Goal: Information Seeking & Learning: Check status

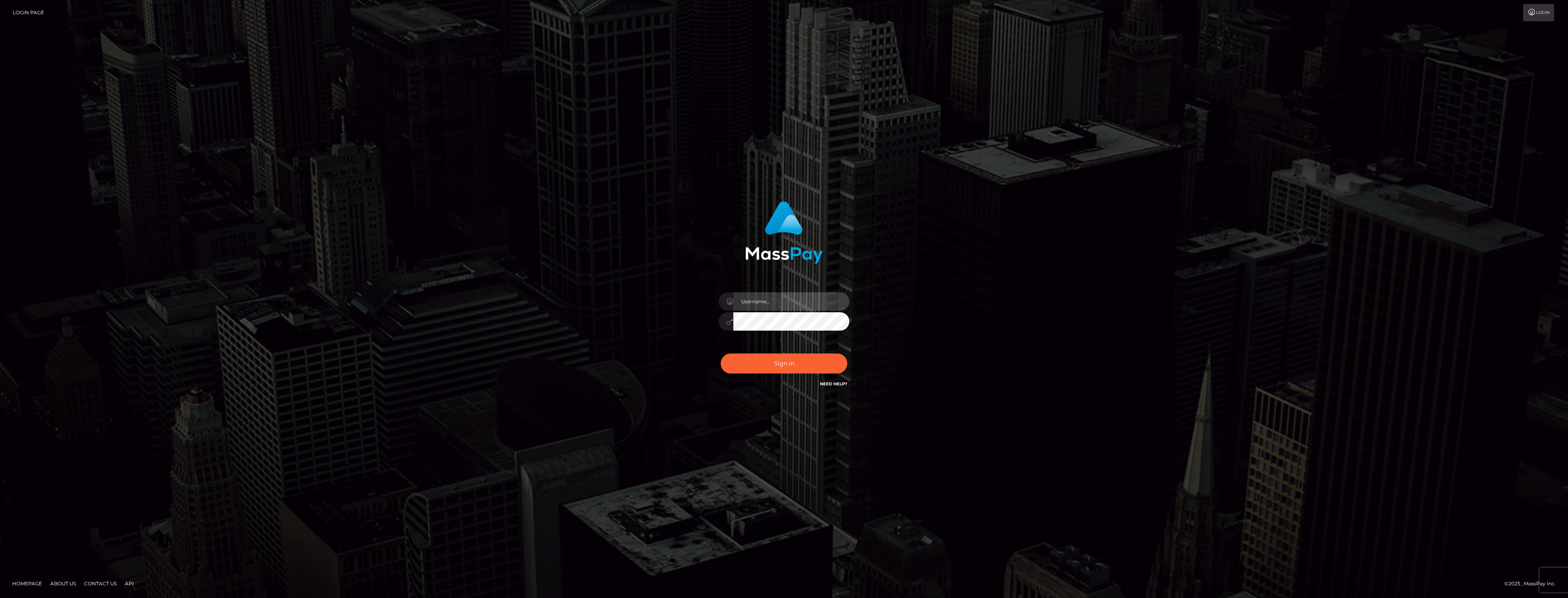
type input "dat.rush"
click at [824, 307] on input "dat.rush" at bounding box center [791, 301] width 116 height 18
click at [771, 364] on button "Sign in" at bounding box center [784, 363] width 127 height 20
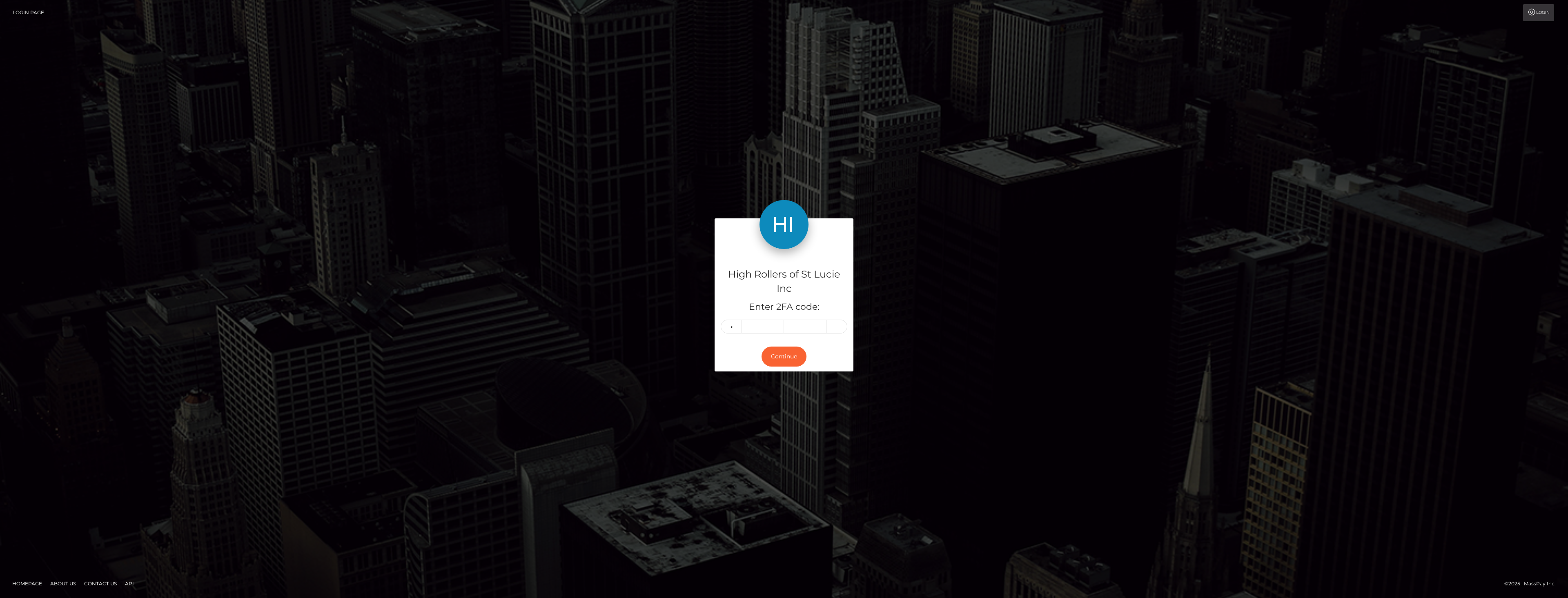
type input "6"
type input "7"
type input "9"
type input "0"
type input "8"
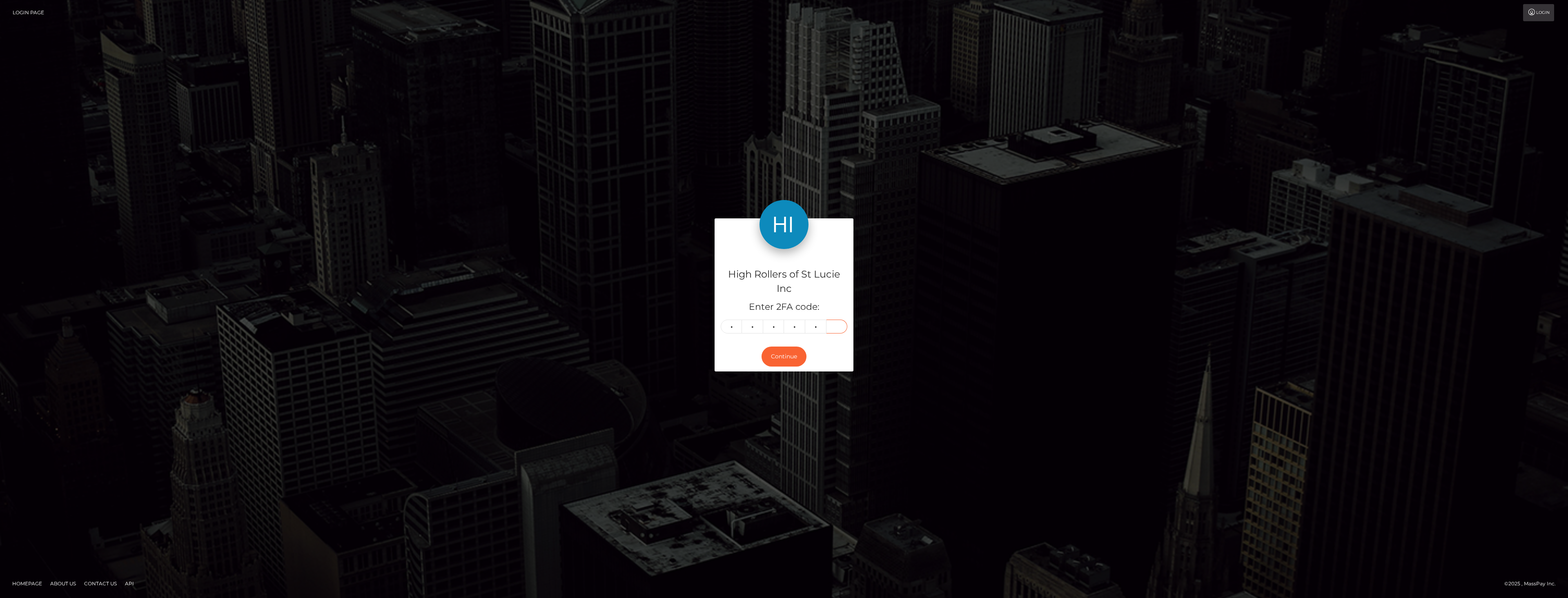
type input "9"
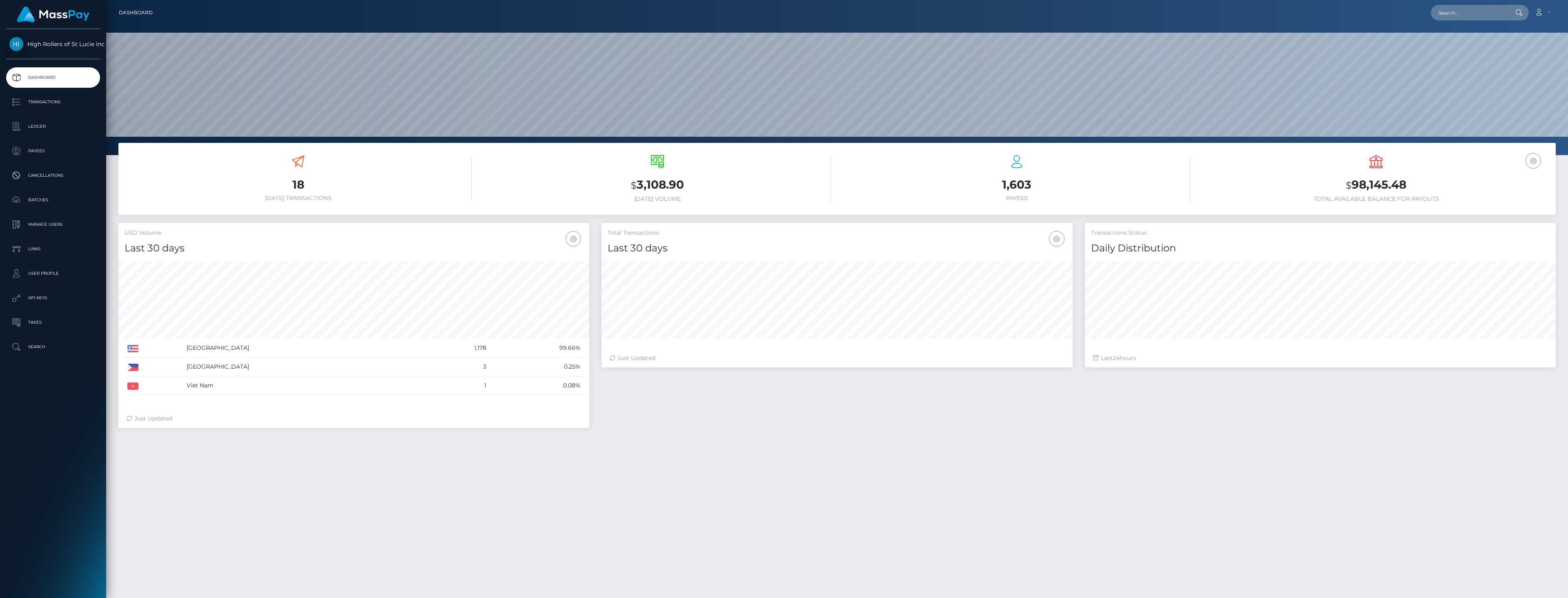
scroll to position [145, 471]
click at [44, 108] on link "Transactions" at bounding box center [53, 102] width 94 height 21
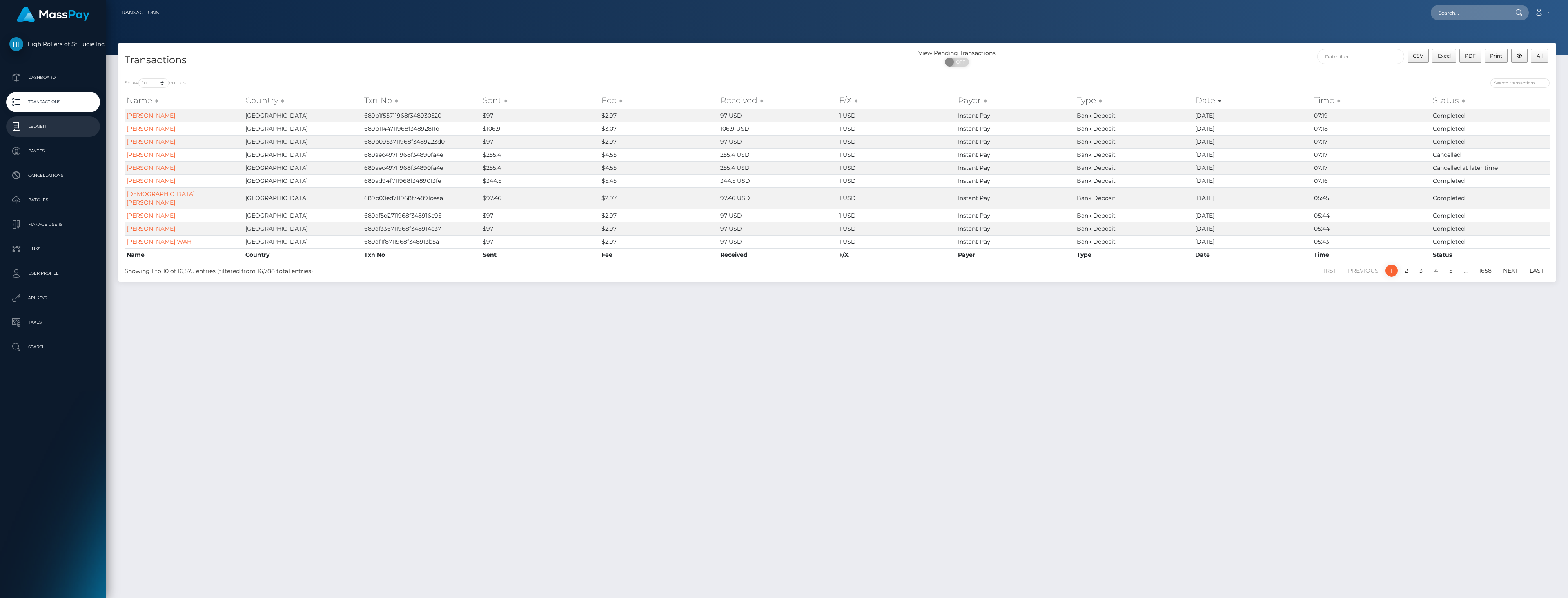
click at [52, 131] on p "Ledger" at bounding box center [53, 127] width 88 height 12
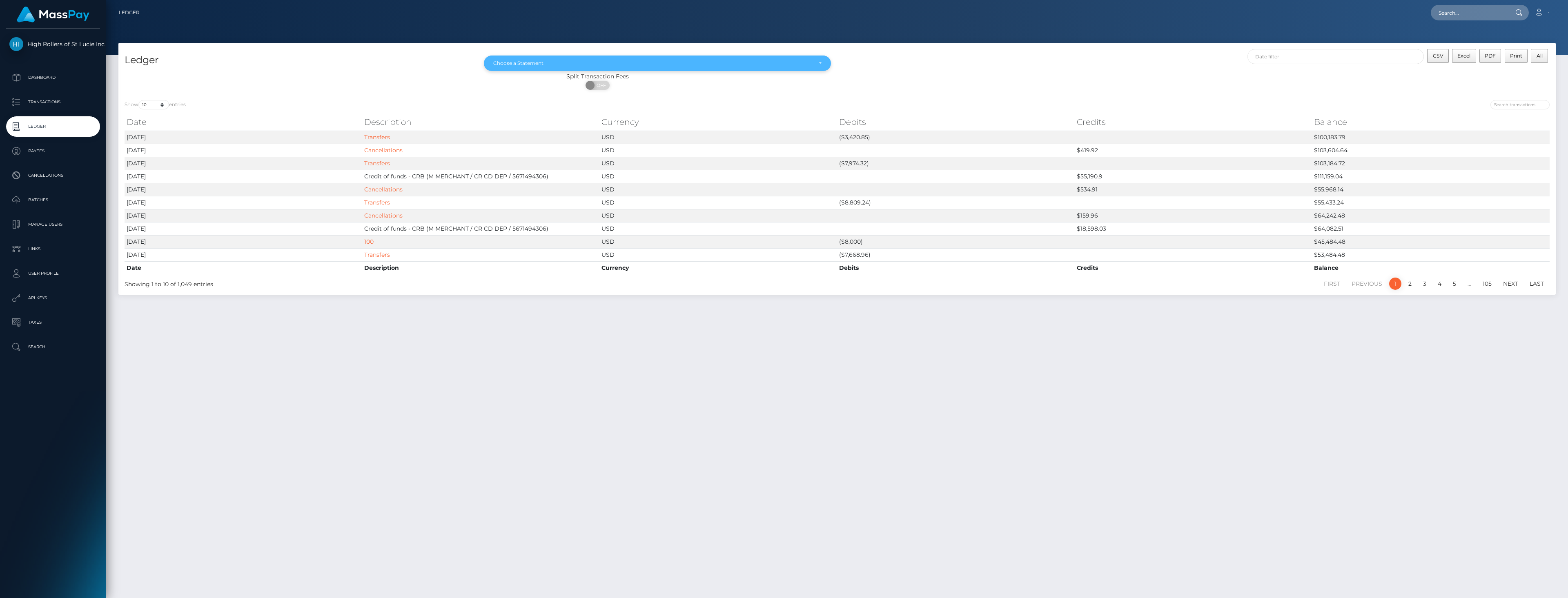
click at [505, 68] on div "Choose a Statement" at bounding box center [657, 63] width 347 height 15
click at [509, 134] on span "Feb 2025" at bounding box center [502, 137] width 17 height 7
click at [741, 61] on div "Feb 2025" at bounding box center [653, 63] width 319 height 7
click at [524, 150] on link "Mar 2025" at bounding box center [657, 154] width 347 height 15
click at [737, 68] on div "Mar 2025" at bounding box center [657, 63] width 347 height 15
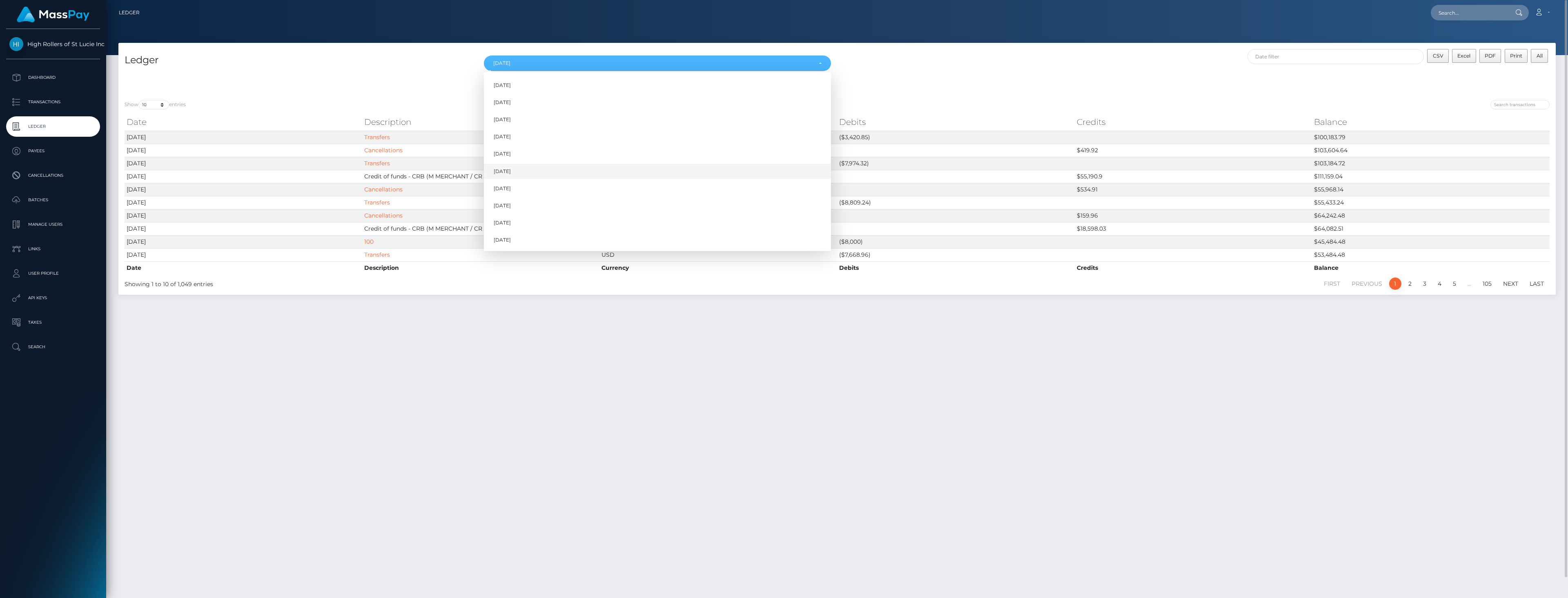
click at [519, 171] on link "Apr 2025" at bounding box center [657, 171] width 347 height 15
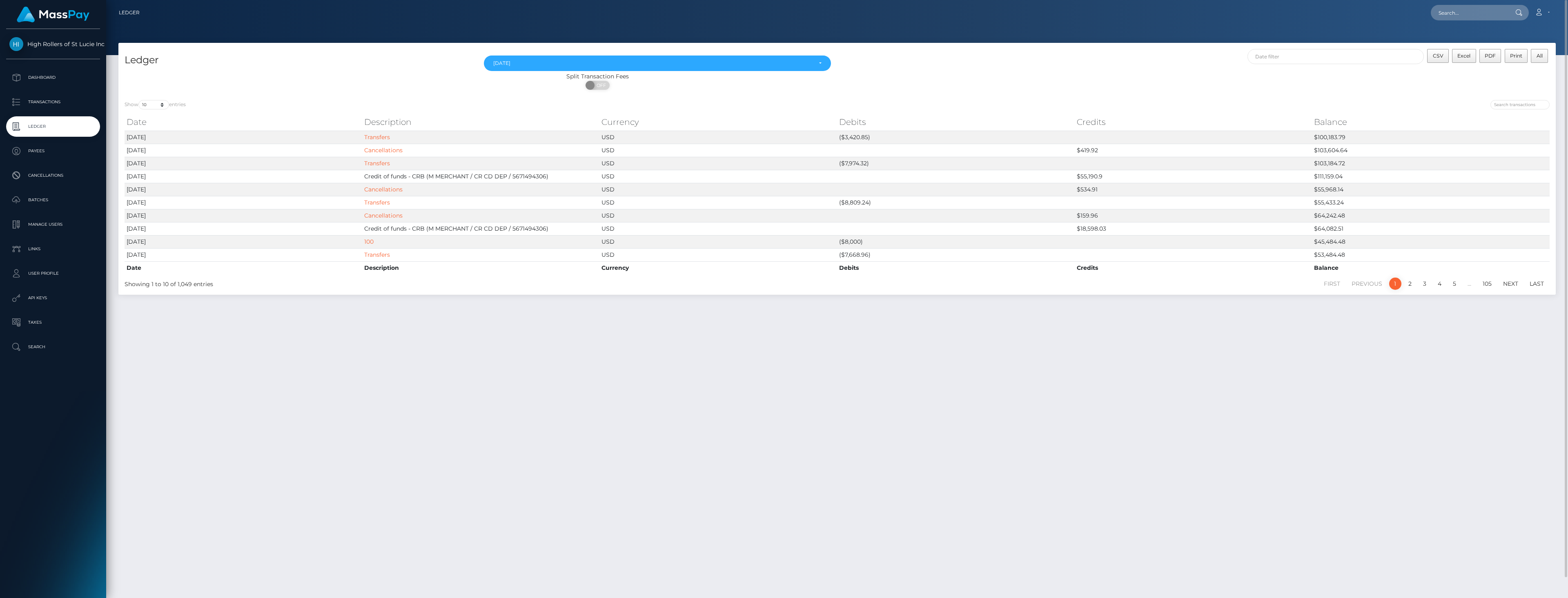
click at [574, 73] on div "Split Transaction Fees" at bounding box center [598, 77] width 958 height 9
click at [573, 63] on div "Apr 2025" at bounding box center [653, 63] width 319 height 7
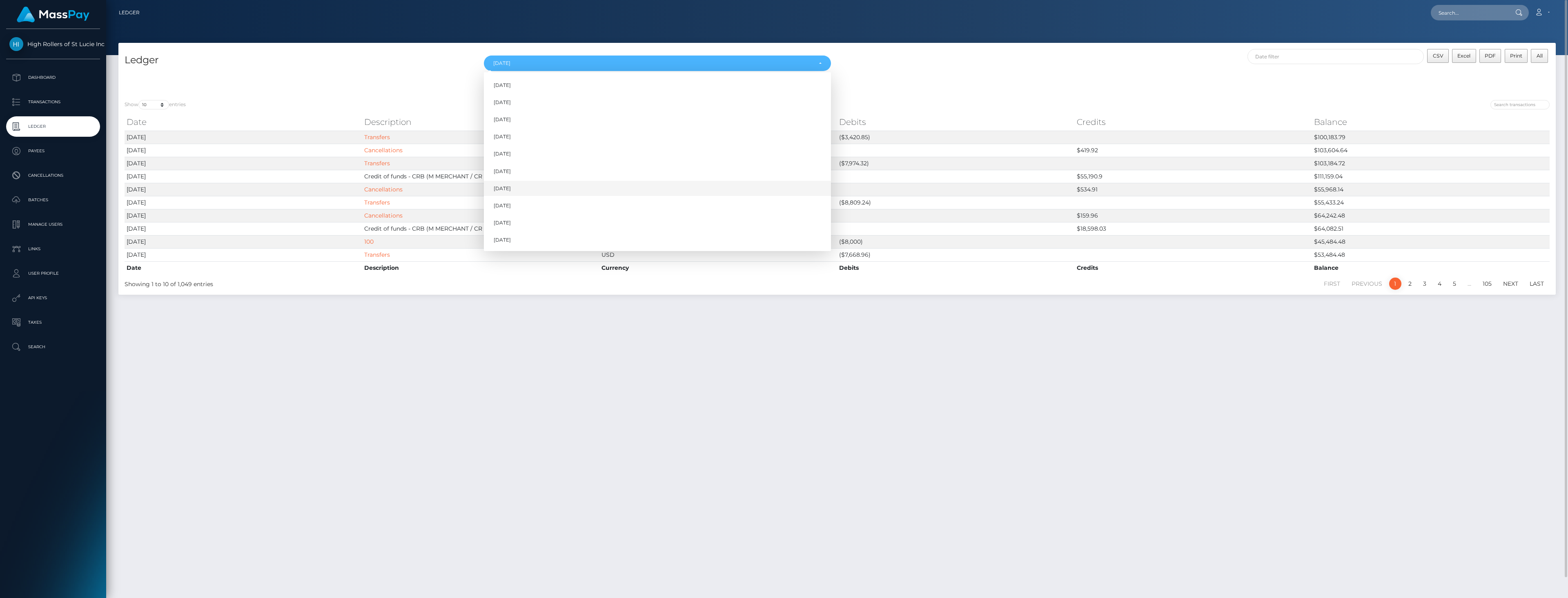
click at [519, 192] on link "May 2025" at bounding box center [657, 188] width 347 height 15
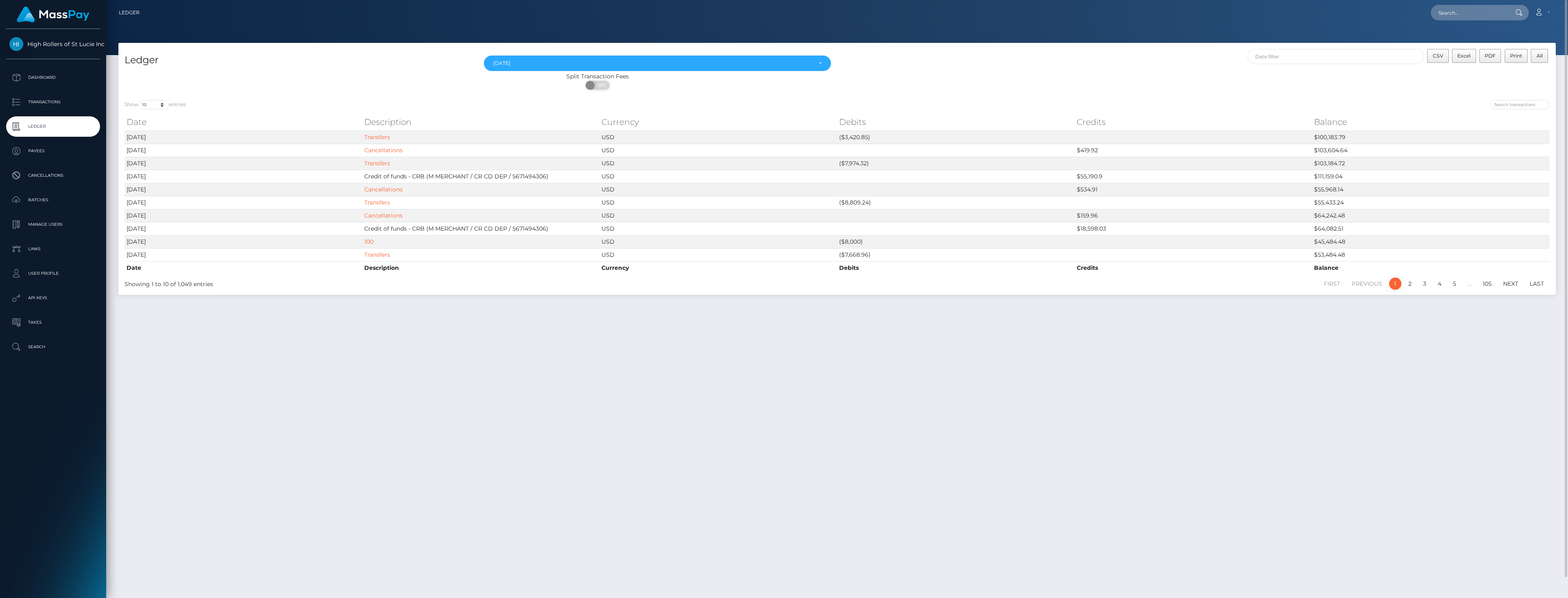
click at [681, 55] on div "Nov 2024 Dec 2024 Jan 2025 Feb 2025 Mar 2025 Apr 2025 May 2025 Jun 2025 Jul 202…" at bounding box center [657, 60] width 359 height 23
click at [679, 59] on div "May 2025" at bounding box center [657, 63] width 347 height 15
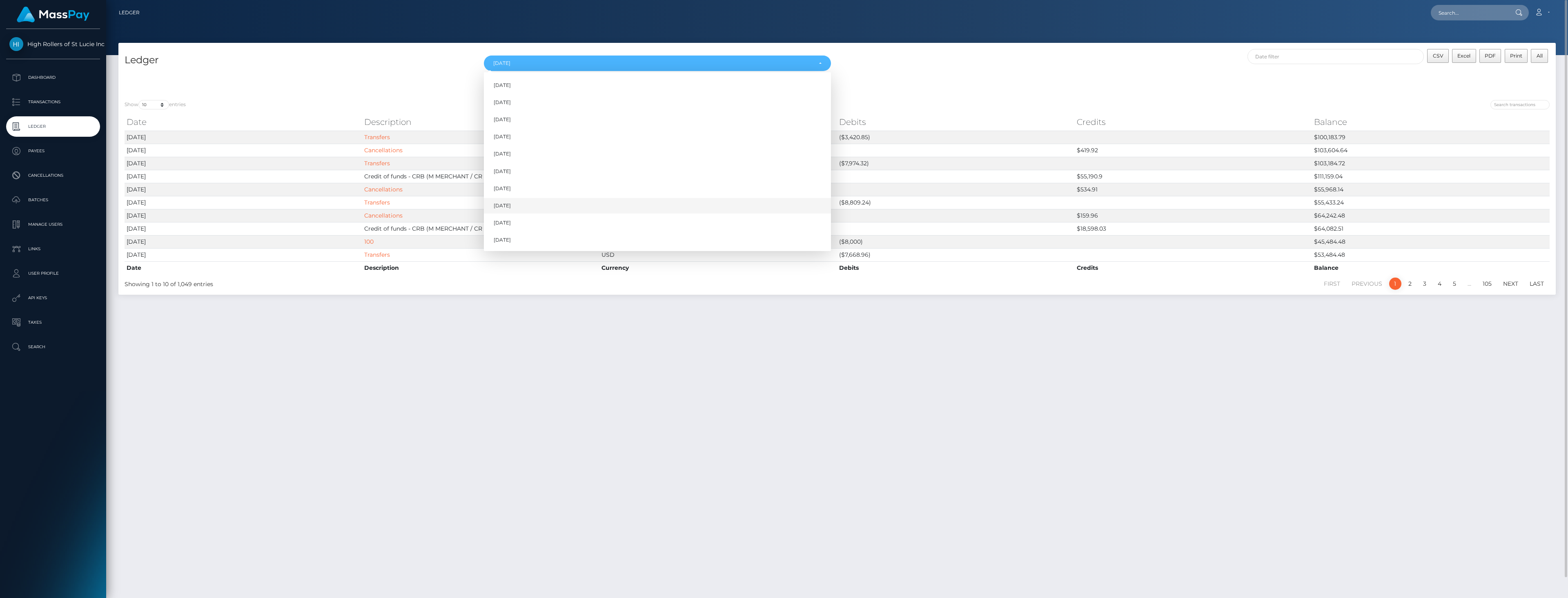
click at [502, 209] on link "Jun 2025" at bounding box center [657, 206] width 347 height 15
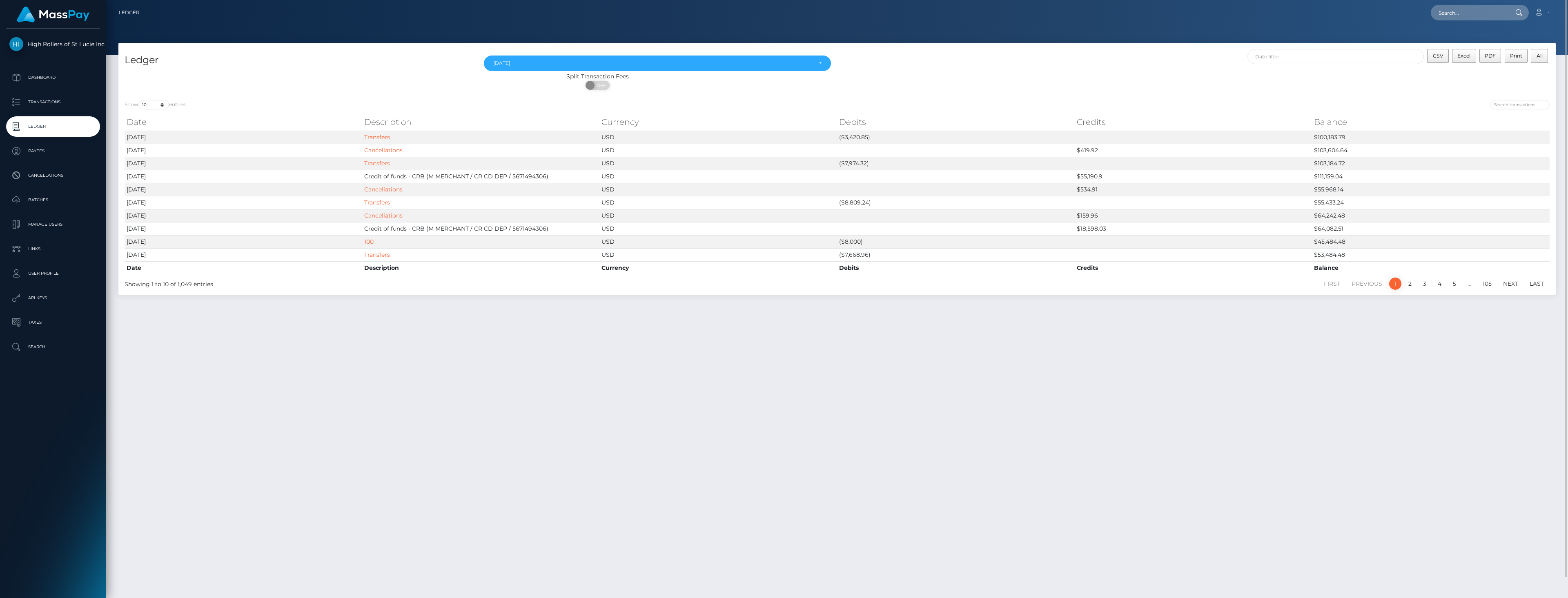
click at [619, 55] on div "Nov 2024 Dec 2024 Jan 2025 Feb 2025 Mar 2025 Apr 2025 May 2025 Jun 2025 Jul 202…" at bounding box center [657, 60] width 359 height 23
click at [606, 62] on div "Jun 2025" at bounding box center [653, 63] width 319 height 7
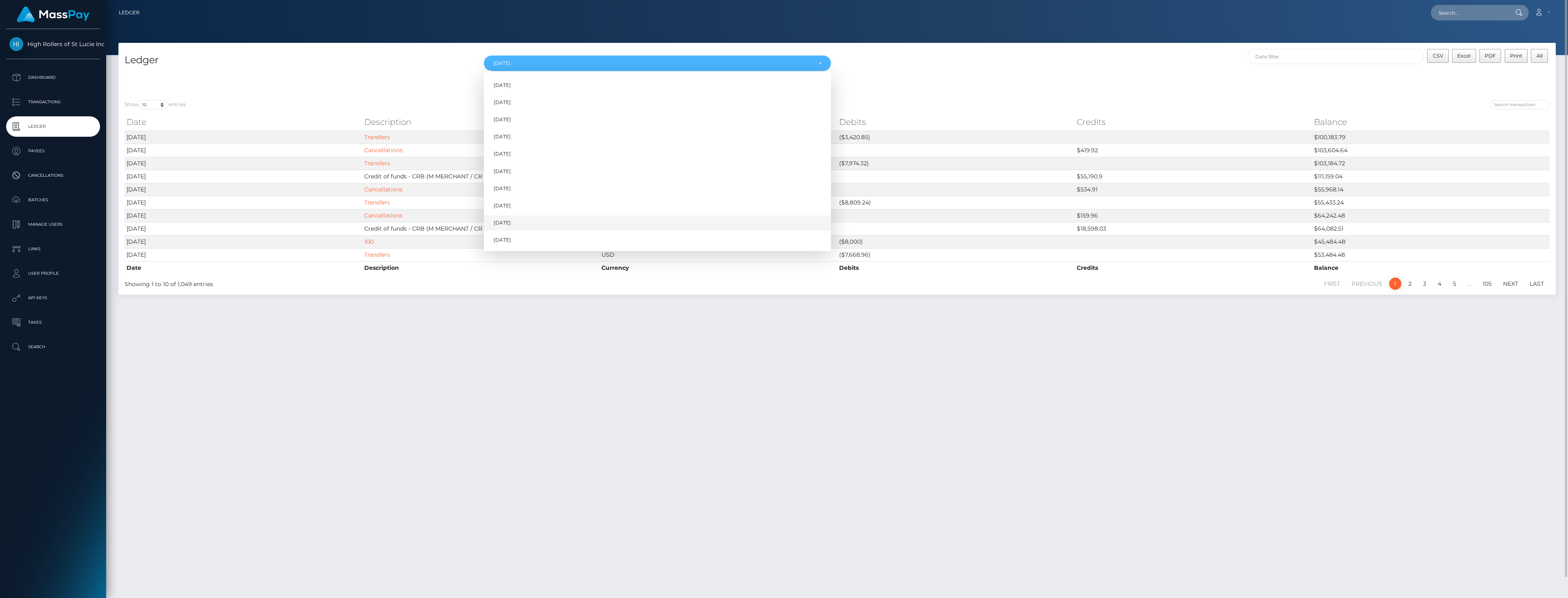
click at [507, 221] on span "Jul 2025" at bounding box center [502, 223] width 17 height 7
select select "Jul 2025"
